Goal: Navigation & Orientation: Understand site structure

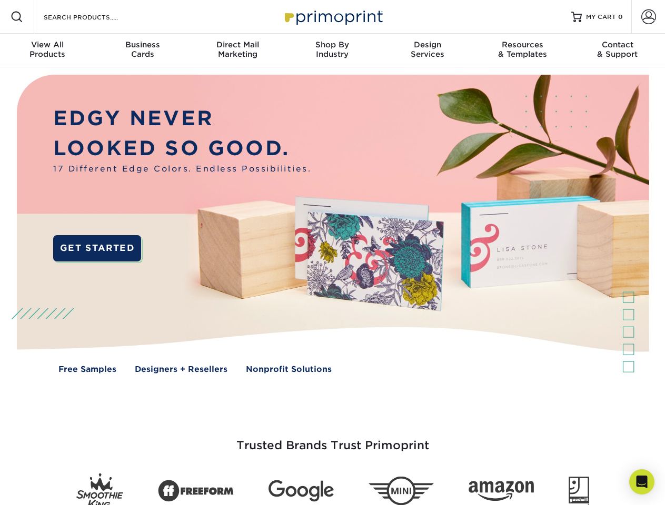
click at [332, 253] on img at bounding box center [332, 231] width 658 height 329
click at [17, 17] on span at bounding box center [17, 17] width 13 height 13
click at [648, 17] on span at bounding box center [648, 16] width 15 height 15
click at [47, 51] on div "View All Products" at bounding box center [47, 49] width 95 height 19
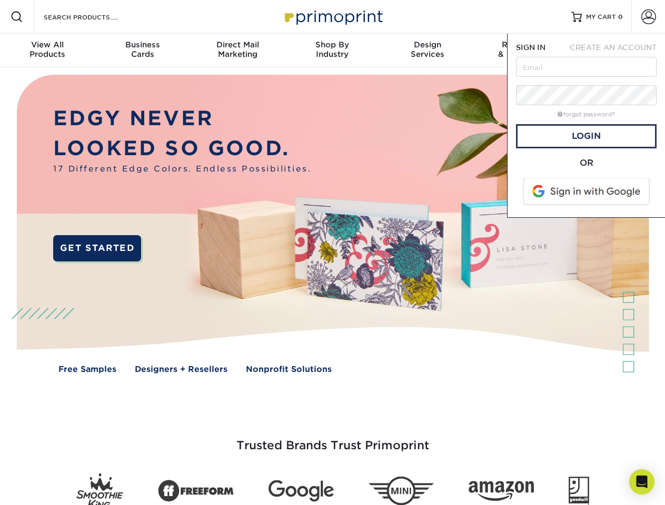
click at [142, 51] on div "Business Cards" at bounding box center [142, 49] width 95 height 19
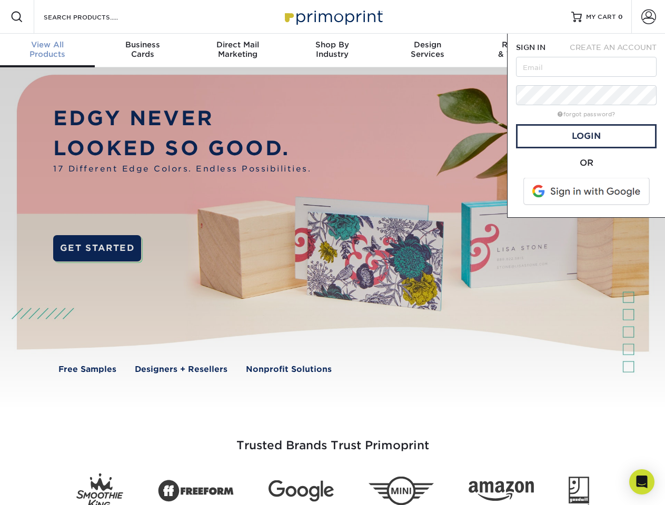
click at [237, 51] on div "Direct Mail Marketing" at bounding box center [237, 49] width 95 height 19
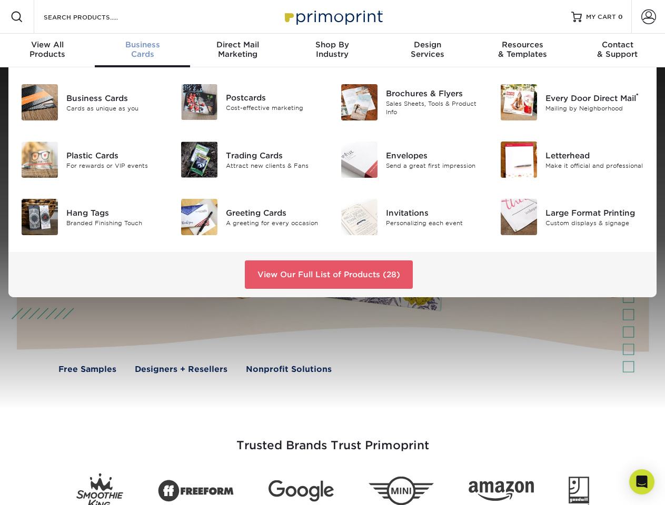
click at [332, 51] on div "Shop By Industry" at bounding box center [332, 49] width 95 height 19
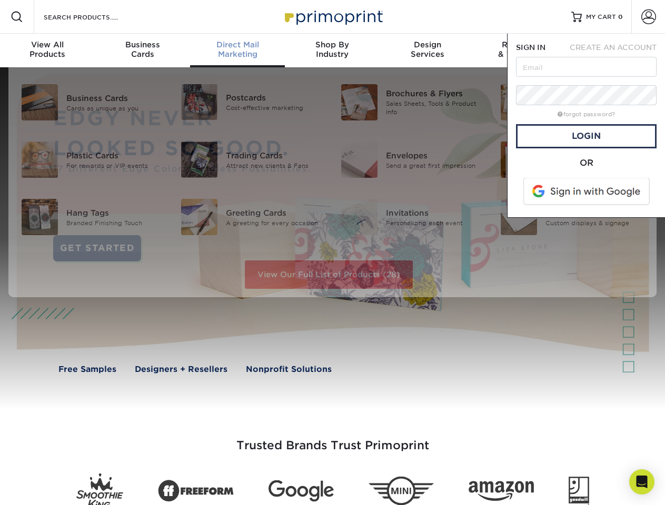
click at [428, 51] on div "Design Services" at bounding box center [427, 49] width 95 height 19
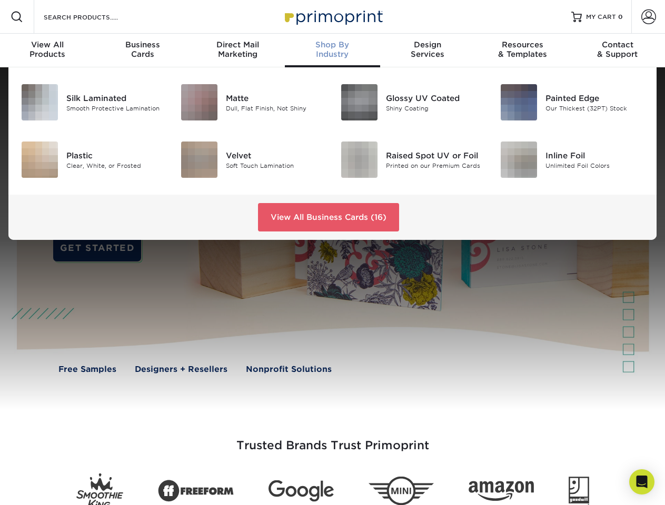
click at [522, 51] on span "SIGN IN" at bounding box center [530, 47] width 29 height 8
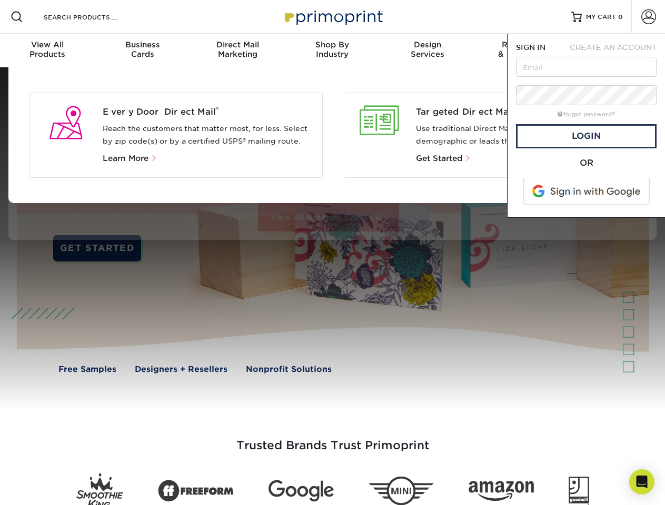
click at [618, 51] on div "Contact & Support" at bounding box center [617, 49] width 95 height 19
